Goal: Task Accomplishment & Management: Manage account settings

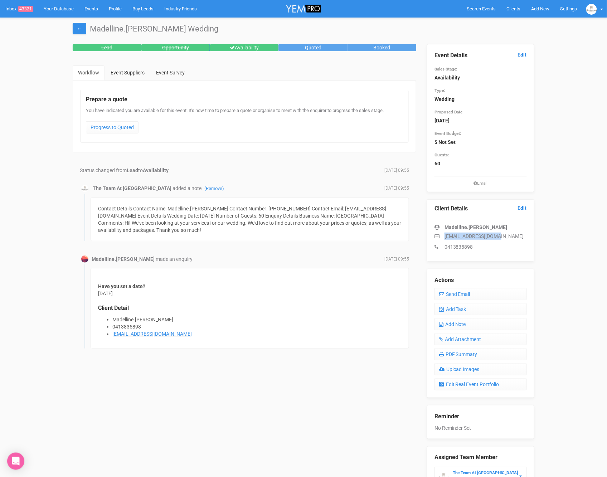
drag, startPoint x: 503, startPoint y: 235, endPoint x: 440, endPoint y: 236, distance: 63.3
click at [440, 236] on p "madivicary@gmail.com" at bounding box center [480, 235] width 92 height 7
copy p "madivicary@gmail.com"
click at [519, 55] on link "Edit" at bounding box center [521, 54] width 9 height 7
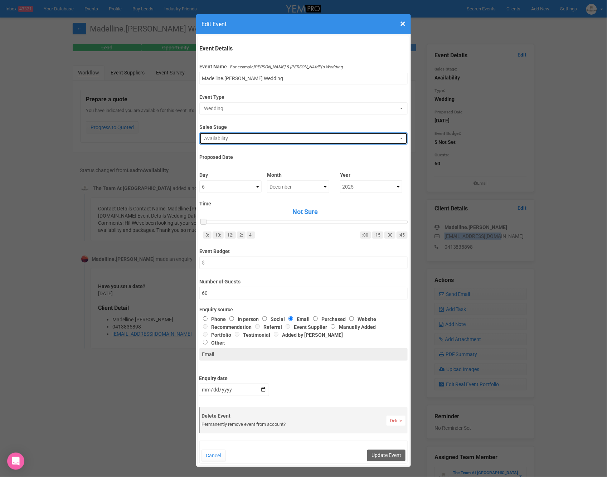
drag, startPoint x: 229, startPoint y: 138, endPoint x: 223, endPoint y: 163, distance: 25.1
click at [229, 138] on span "Availability" at bounding box center [301, 138] width 194 height 7
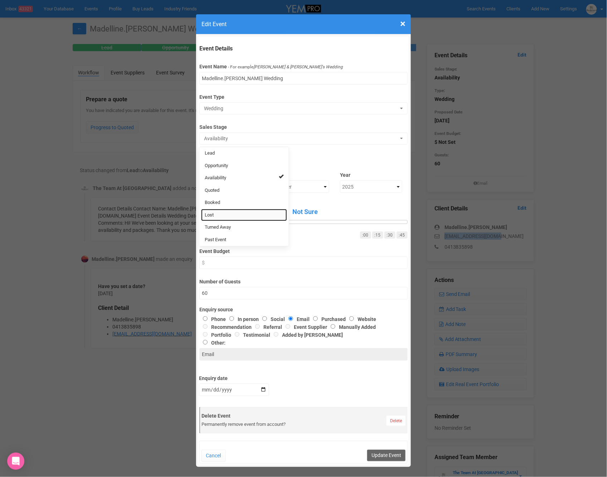
click at [213, 216] on span "Lost" at bounding box center [209, 215] width 9 height 7
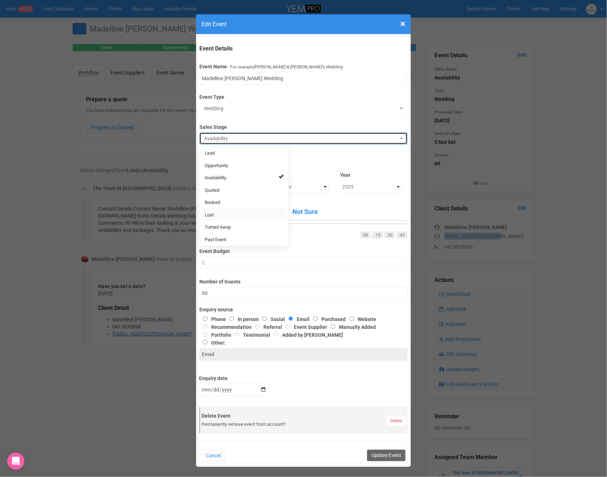
select select "10"
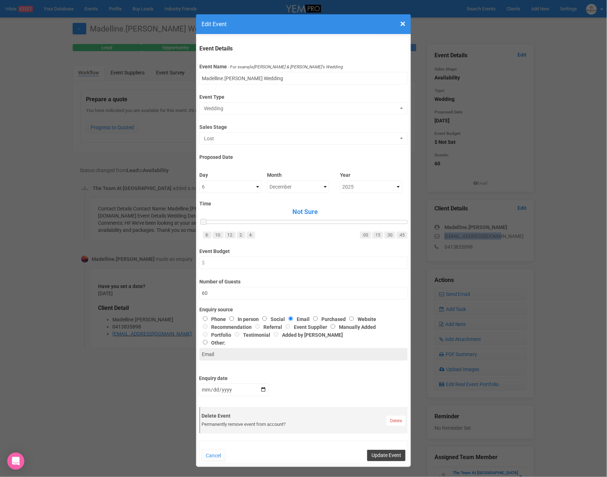
click at [380, 454] on button "Update Event" at bounding box center [386, 455] width 38 height 11
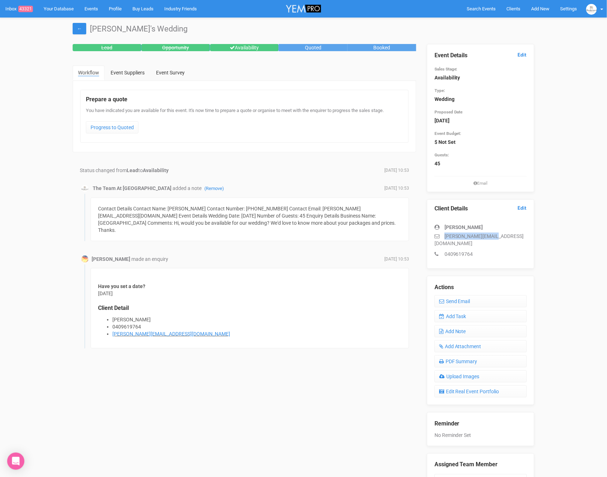
drag, startPoint x: 498, startPoint y: 235, endPoint x: 447, endPoint y: 235, distance: 50.8
click at [444, 235] on p "[PERSON_NAME][EMAIL_ADDRESS][DOMAIN_NAME]" at bounding box center [480, 239] width 92 height 14
copy p "[PERSON_NAME][EMAIL_ADDRESS][DOMAIN_NAME]"
click at [522, 52] on link "Edit" at bounding box center [521, 54] width 9 height 7
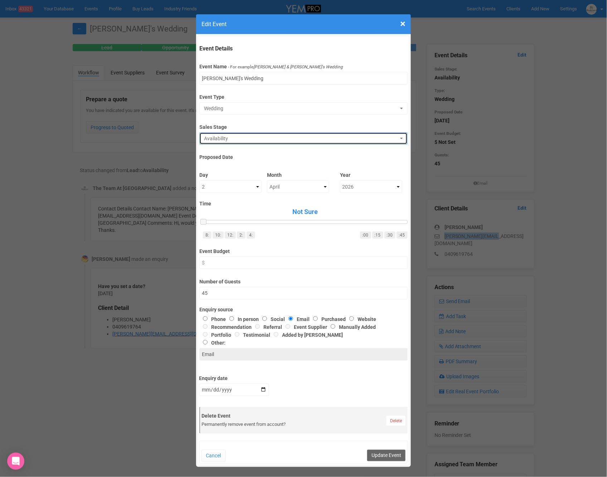
click at [216, 135] on span "Availability" at bounding box center [301, 138] width 194 height 7
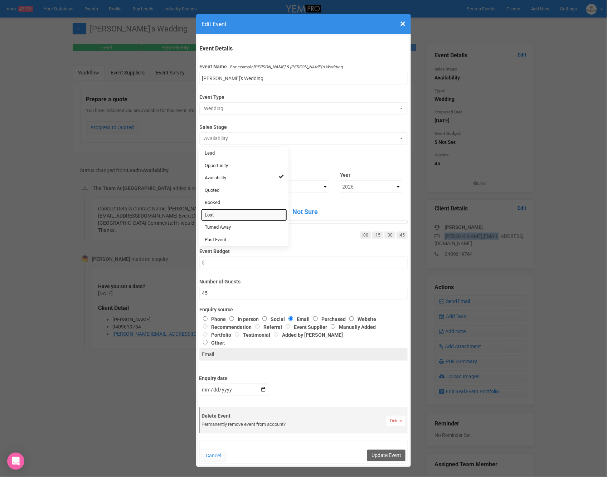
click at [210, 215] on span "Lost" at bounding box center [209, 215] width 9 height 7
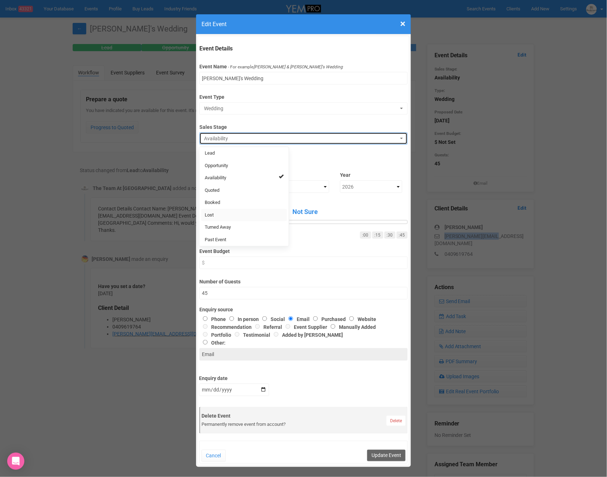
select select "10"
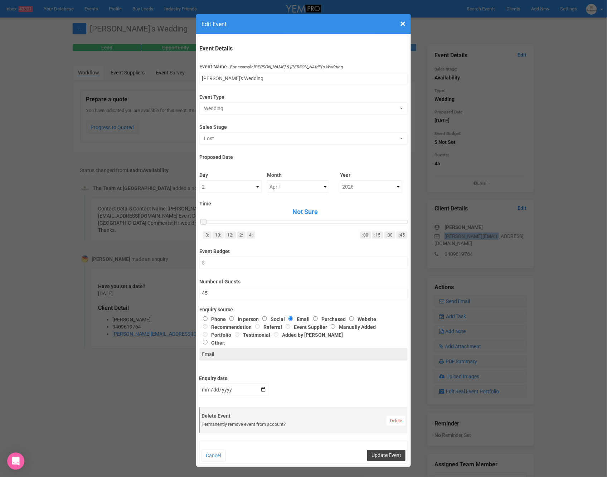
click at [387, 454] on button "Update Event" at bounding box center [386, 455] width 38 height 11
